Goal: Task Accomplishment & Management: Complete application form

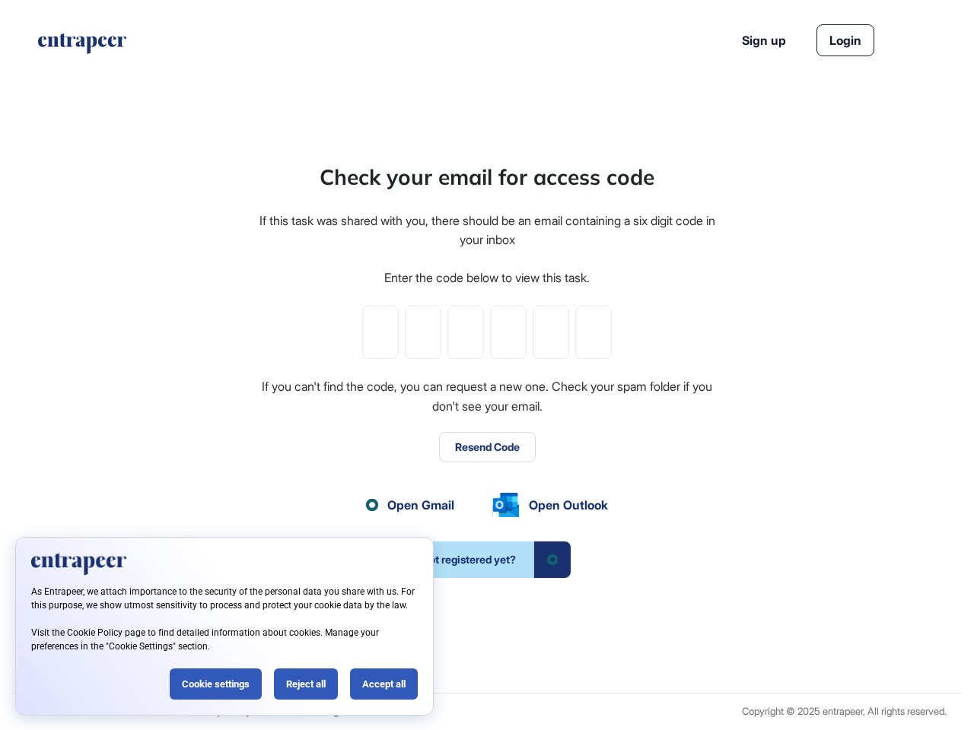
click at [487, 365] on div "Check your email for access code If this task was shared with you, there should…" at bounding box center [486, 369] width 459 height 417
click at [380, 332] on input "tel" at bounding box center [380, 332] width 37 height 53
click at [423, 332] on input "tel" at bounding box center [423, 332] width 37 height 53
click at [465, 332] on input "tel" at bounding box center [465, 332] width 37 height 53
click at [508, 332] on input "tel" at bounding box center [508, 332] width 37 height 53
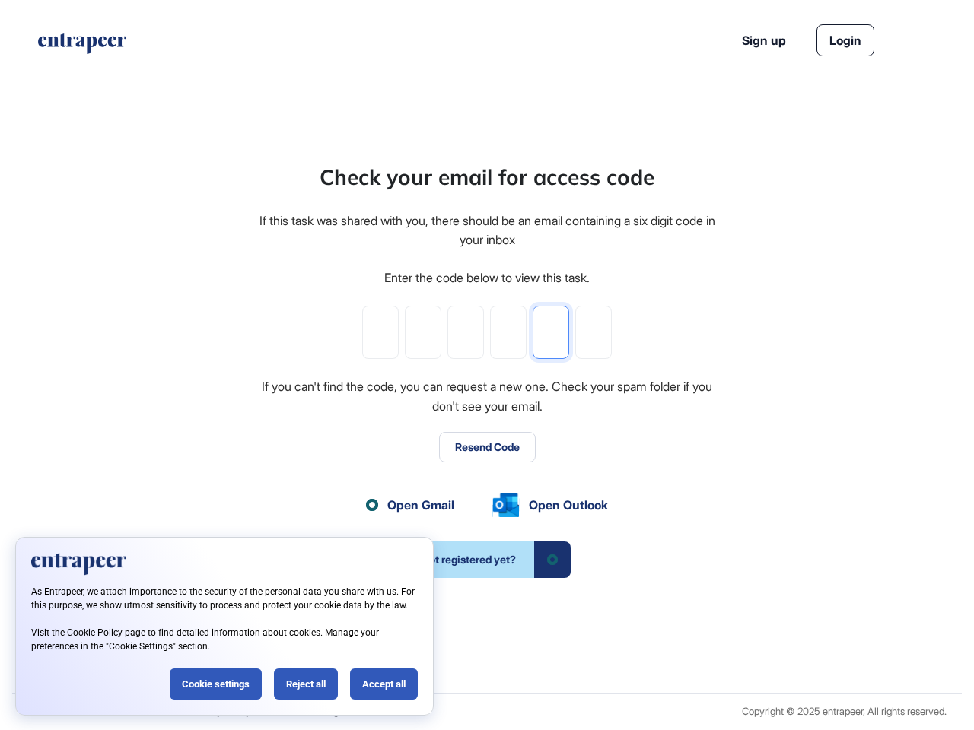
click at [551, 332] on input "tel" at bounding box center [550, 332] width 37 height 53
click at [593, 332] on input "tel" at bounding box center [593, 332] width 37 height 53
click at [487, 447] on button "Resend Code" at bounding box center [487, 447] width 97 height 30
